Goal: Transaction & Acquisition: Book appointment/travel/reservation

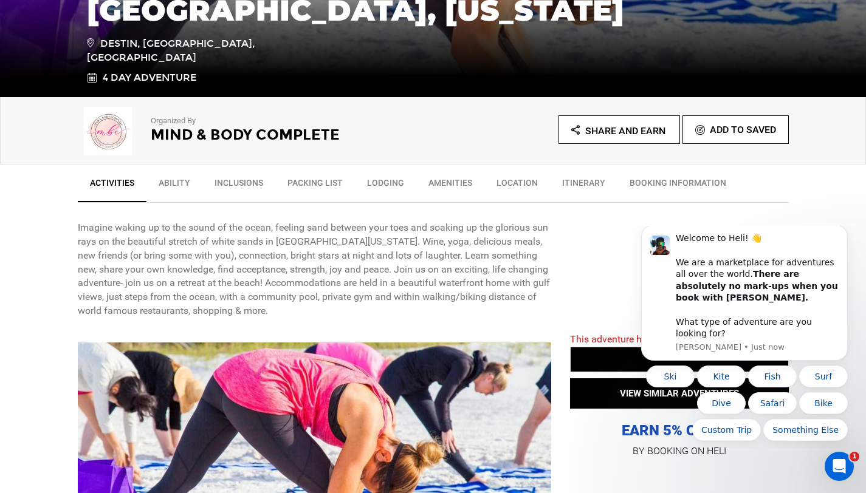
scroll to position [315, 0]
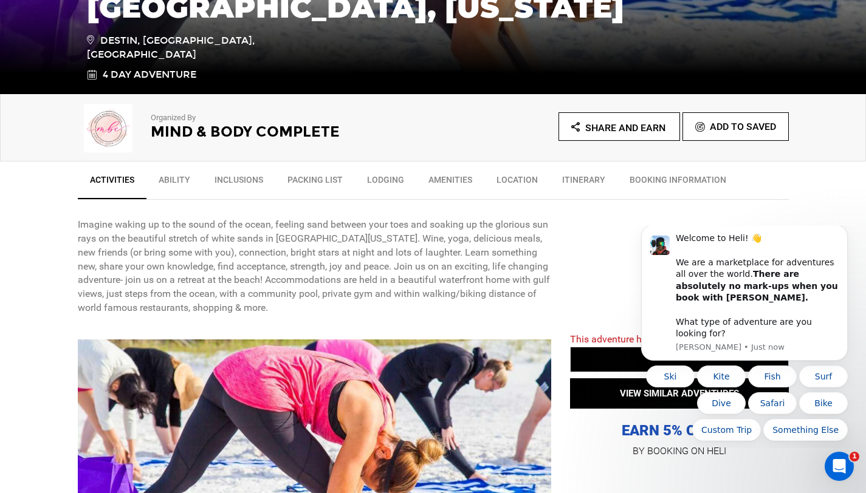
click at [588, 180] on link "Itinerary" at bounding box center [583, 183] width 67 height 30
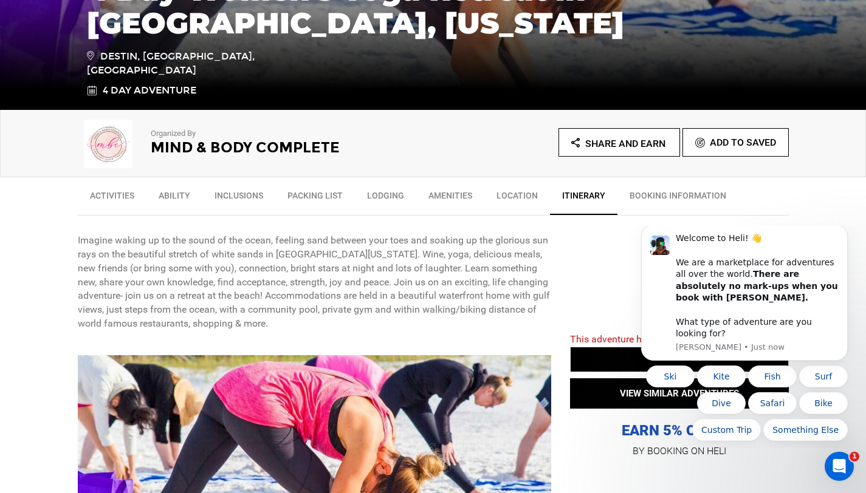
scroll to position [321, 0]
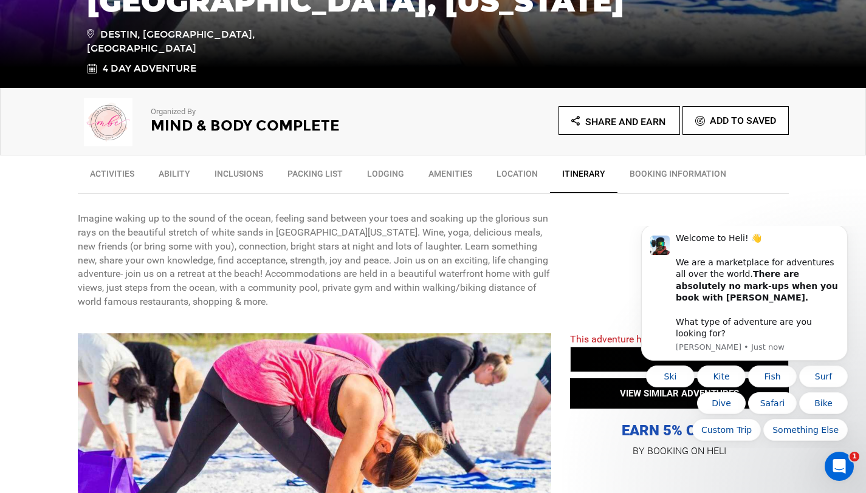
click at [634, 177] on link "BOOKING INFORMATION" at bounding box center [677, 177] width 121 height 30
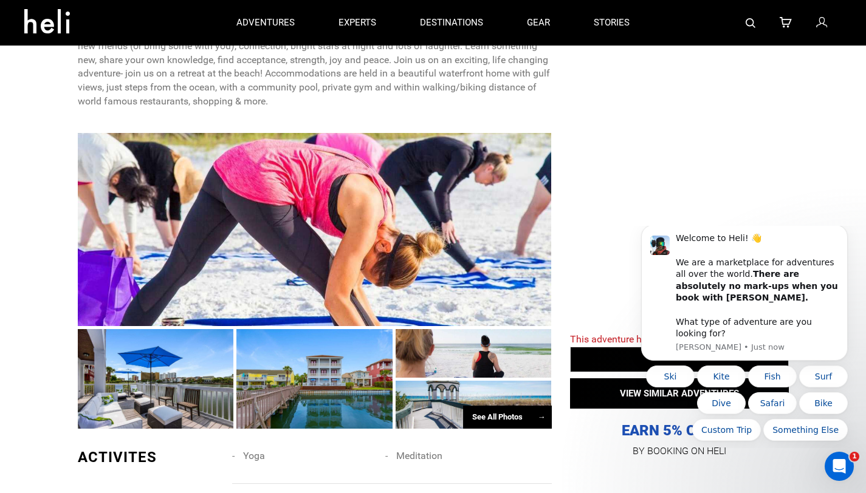
scroll to position [255, 0]
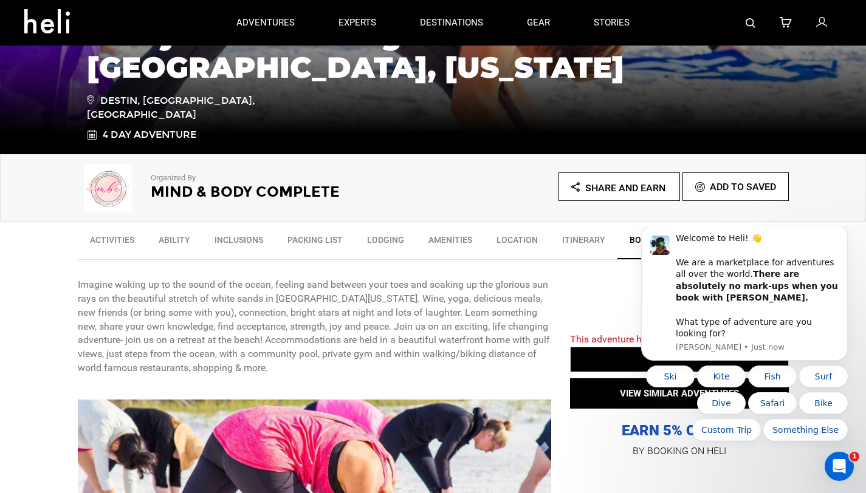
click at [56, 27] on icon at bounding box center [51, 17] width 55 height 19
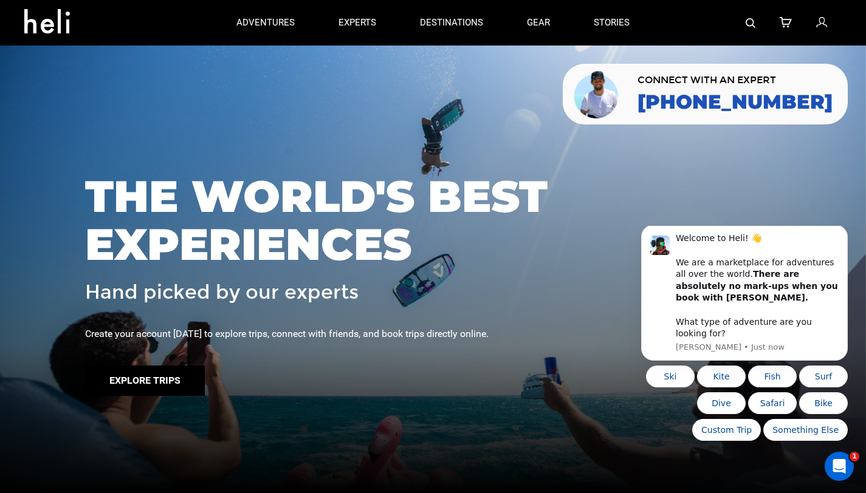
click at [189, 385] on button "Explore Trips" at bounding box center [145, 381] width 120 height 30
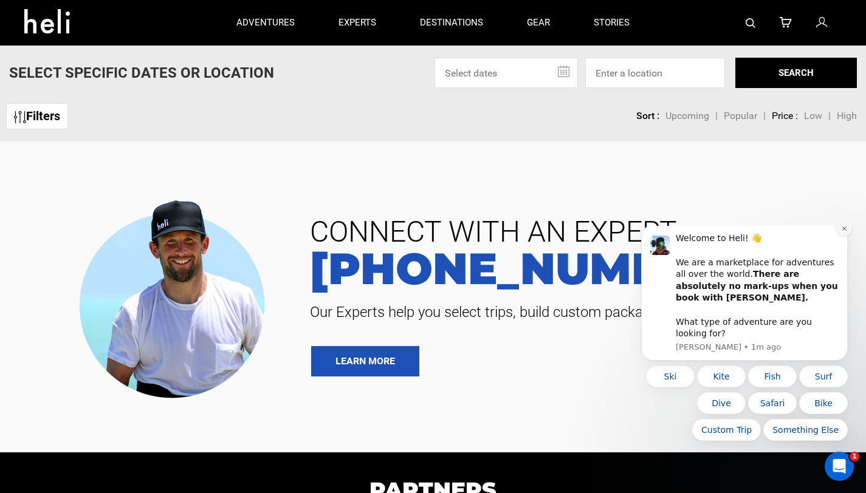
click at [845, 232] on icon "Dismiss notification" at bounding box center [844, 228] width 7 height 7
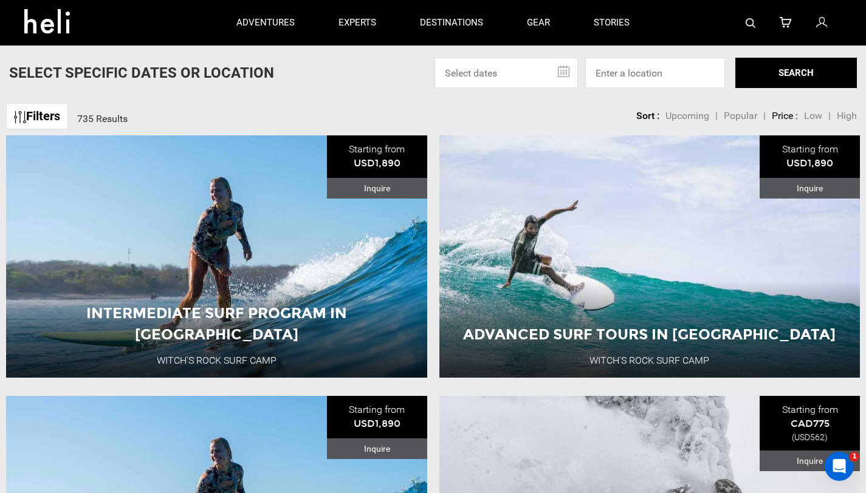
click at [563, 72] on input "text" at bounding box center [505, 73] width 143 height 30
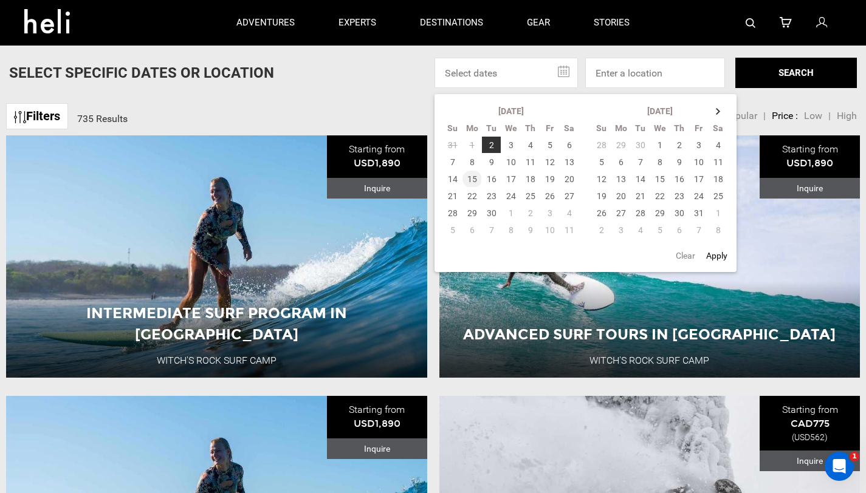
click at [470, 179] on td "15" at bounding box center [471, 179] width 19 height 17
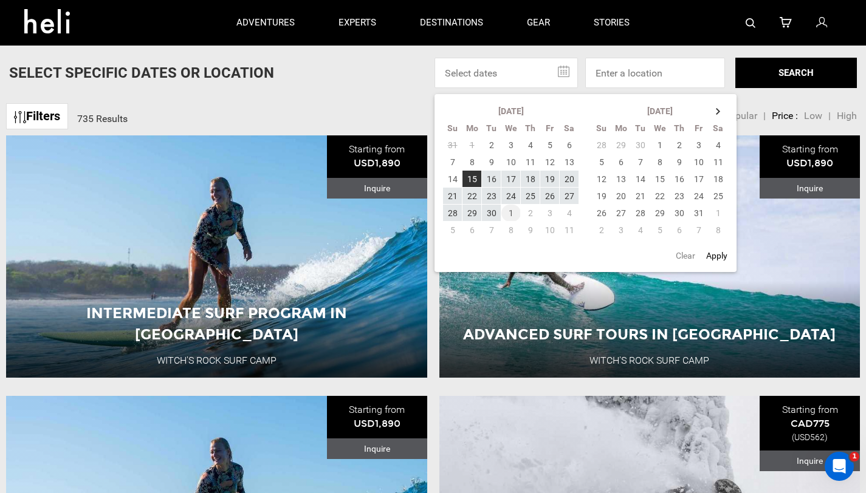
click at [501, 216] on td "1" at bounding box center [510, 213] width 19 height 17
click at [721, 254] on button "Apply" at bounding box center [716, 256] width 29 height 22
type input "[DATE] - [DATE]"
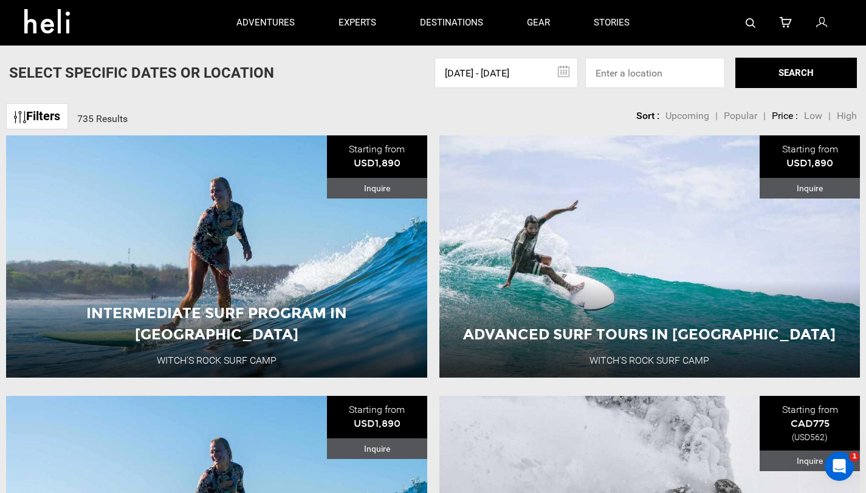
click at [837, 71] on button "SEARCH" at bounding box center [796, 73] width 122 height 30
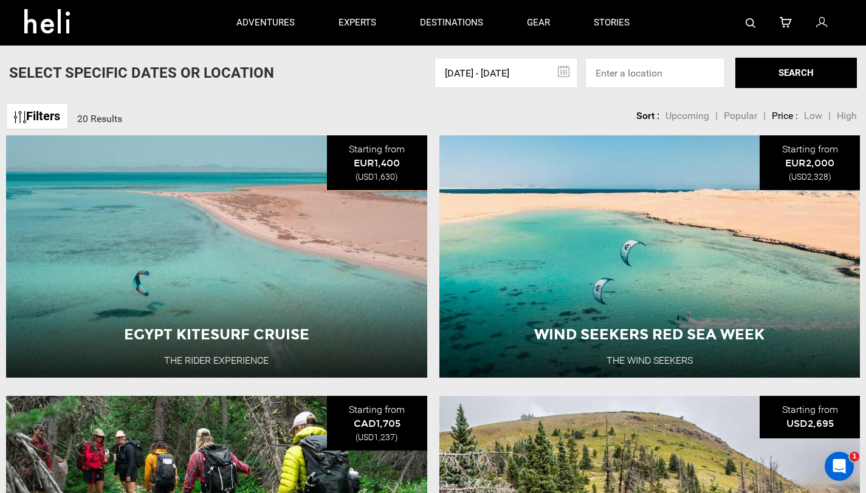
click at [684, 116] on span "Upcoming" at bounding box center [687, 116] width 44 height 12
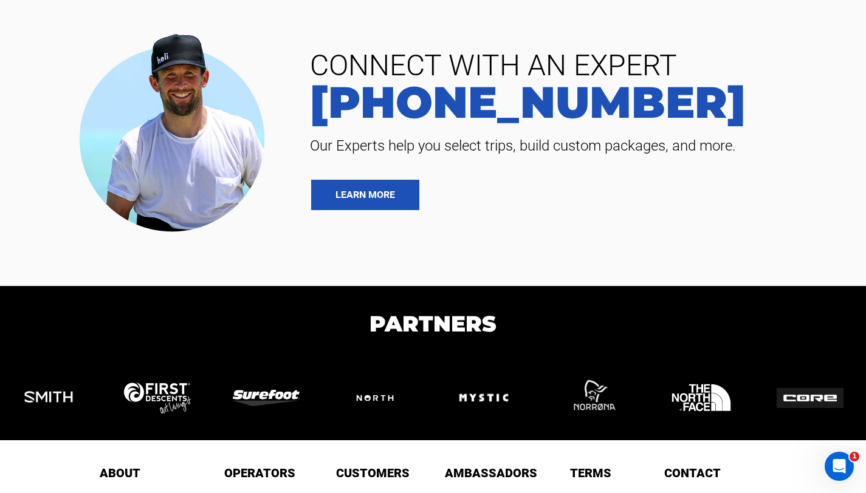
scroll to position [3037, 0]
